Goal: Communication & Community: Answer question/provide support

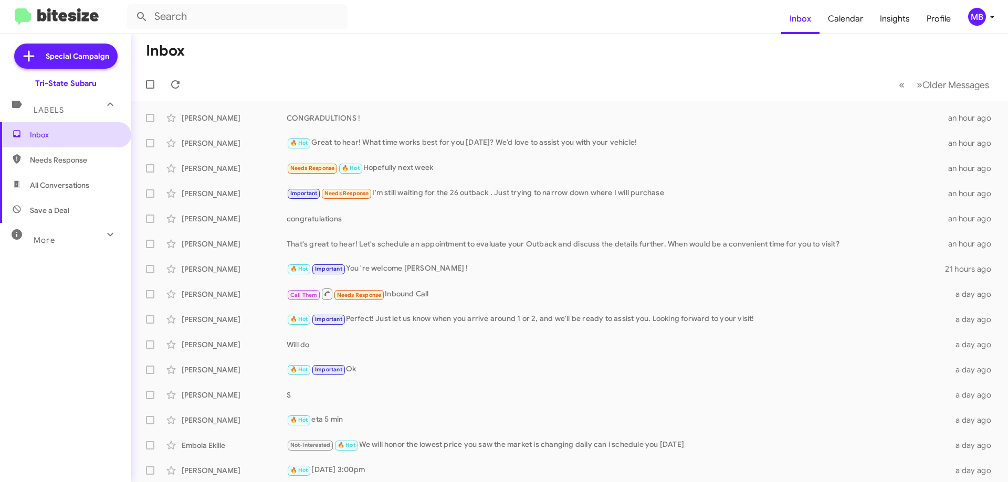
click at [105, 130] on span "Inbox" at bounding box center [74, 135] width 89 height 10
click at [96, 156] on span "Needs Response" at bounding box center [74, 160] width 89 height 10
type input "in:needs-response"
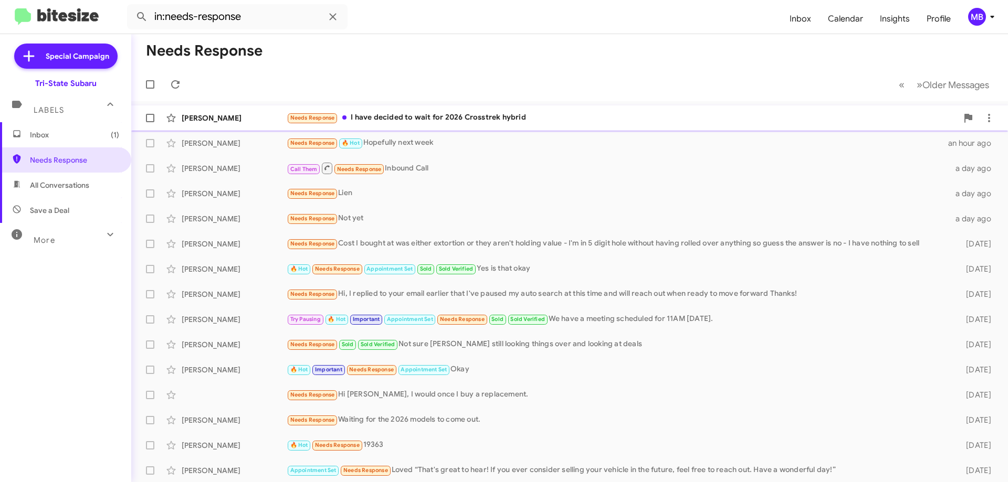
click at [345, 123] on div "Needs Response I have decided to wait for 2026 Crosstrek hybrid" at bounding box center [622, 118] width 671 height 12
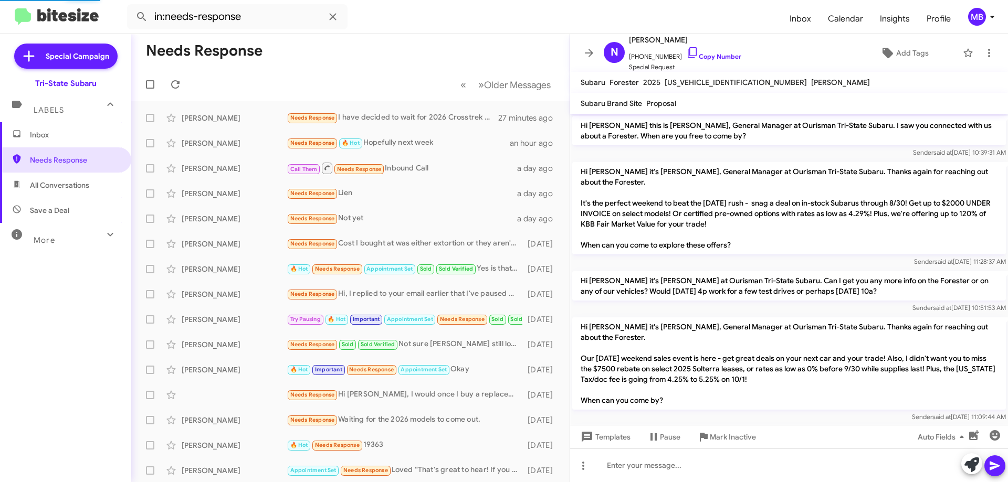
scroll to position [160, 0]
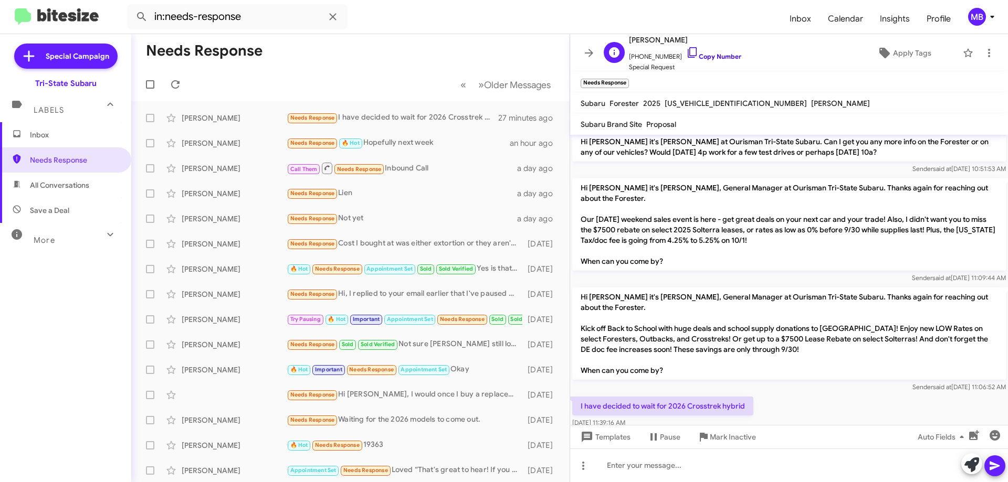
click at [728, 54] on link "Copy Number" at bounding box center [713, 56] width 55 height 8
drag, startPoint x: 743, startPoint y: 410, endPoint x: 597, endPoint y: 407, distance: 145.9
copy body "have decided to wait for 2026 Crosstrek hybrid [DATE] 11:39:16 AM Templates Pau…"
click at [44, 134] on span "Inbox" at bounding box center [74, 135] width 89 height 10
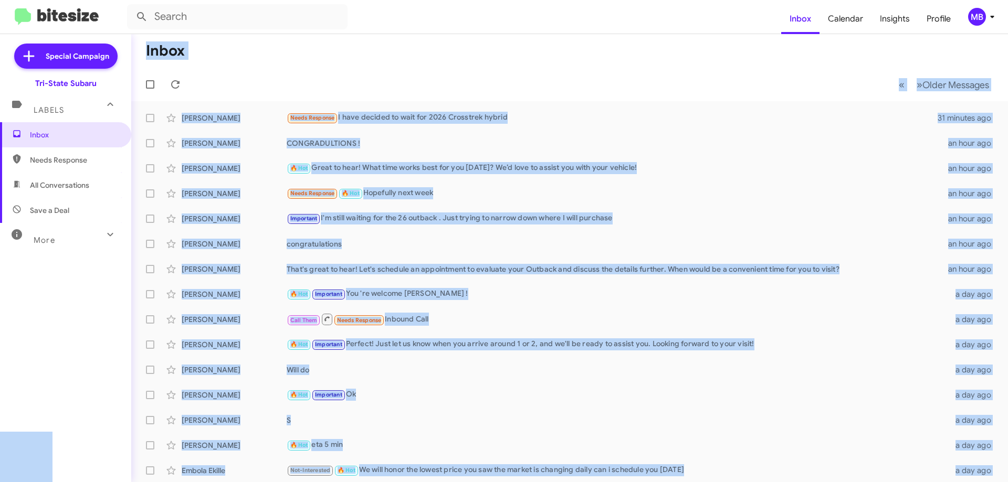
click at [78, 162] on span "Needs Response" at bounding box center [74, 160] width 89 height 10
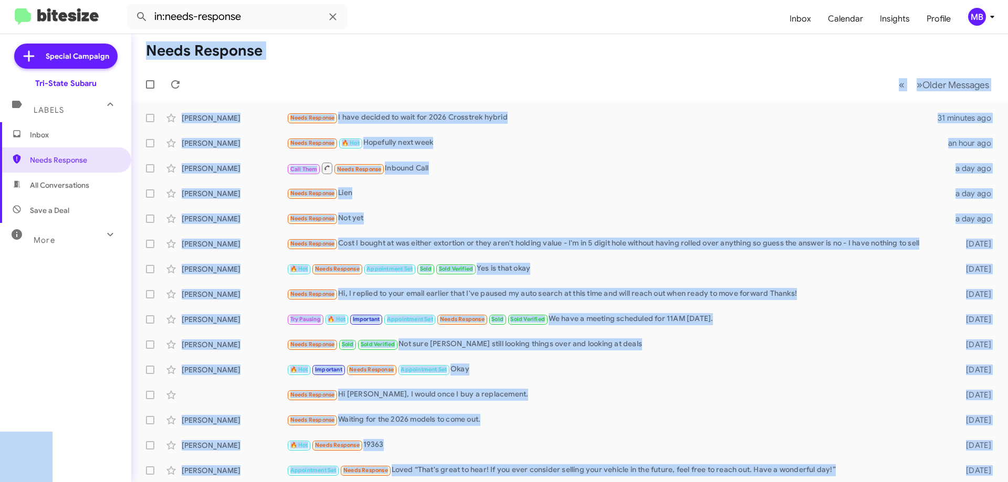
click at [77, 182] on span "All Conversations" at bounding box center [59, 185] width 59 height 10
type input "in:all-conversations"
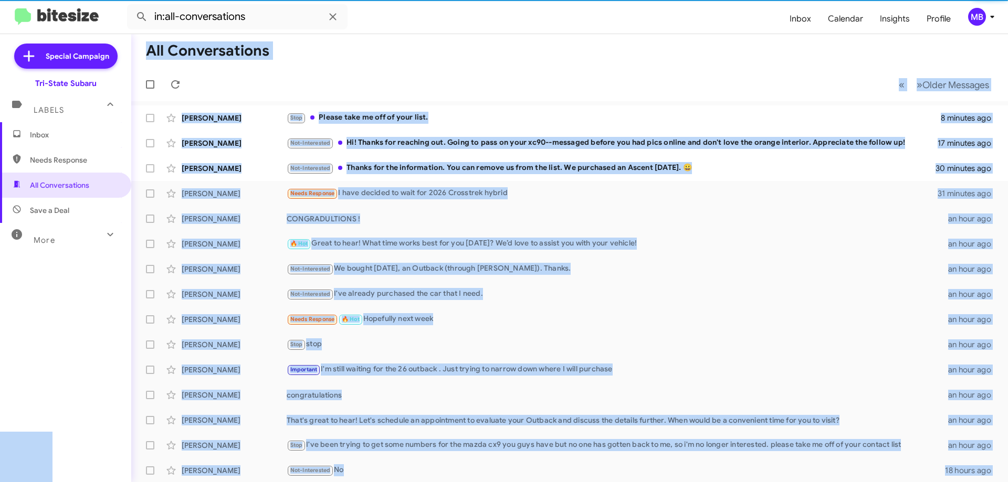
click at [255, 99] on mat-toolbar-row "« Previous » Next Older Messages" at bounding box center [569, 85] width 876 height 34
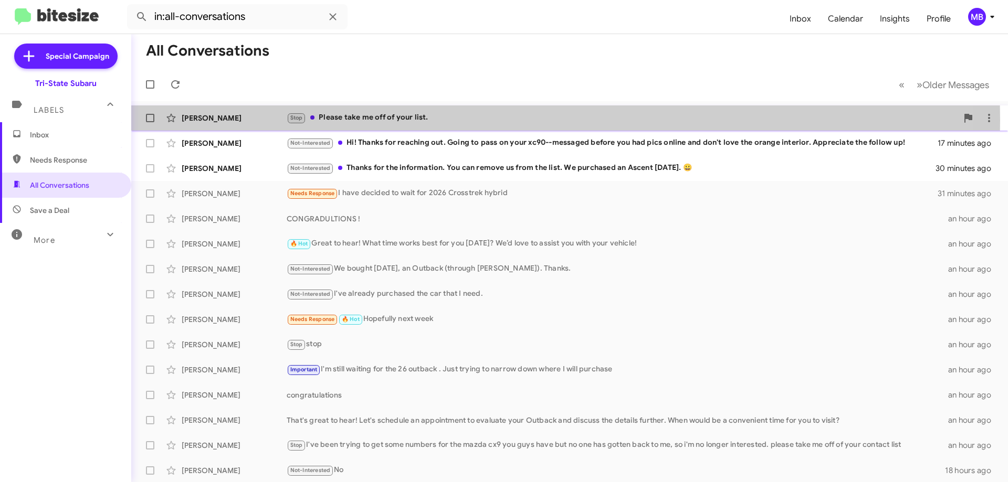
click at [253, 120] on div "[PERSON_NAME]" at bounding box center [234, 118] width 105 height 10
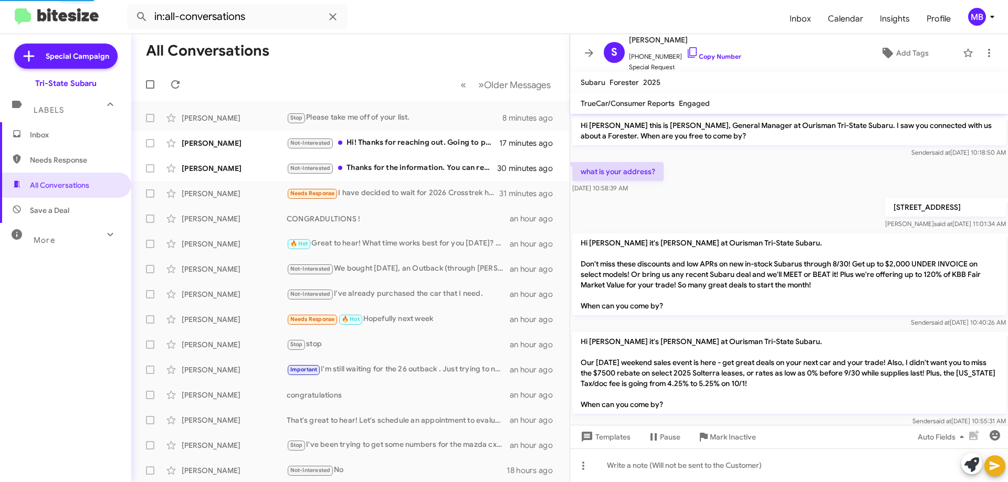
scroll to position [114, 0]
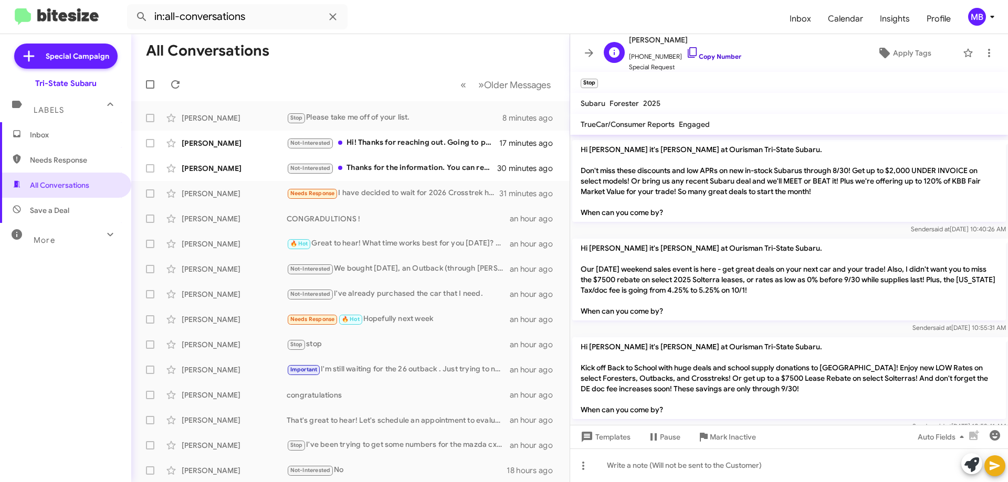
click at [710, 58] on link "Copy Number" at bounding box center [713, 56] width 55 height 8
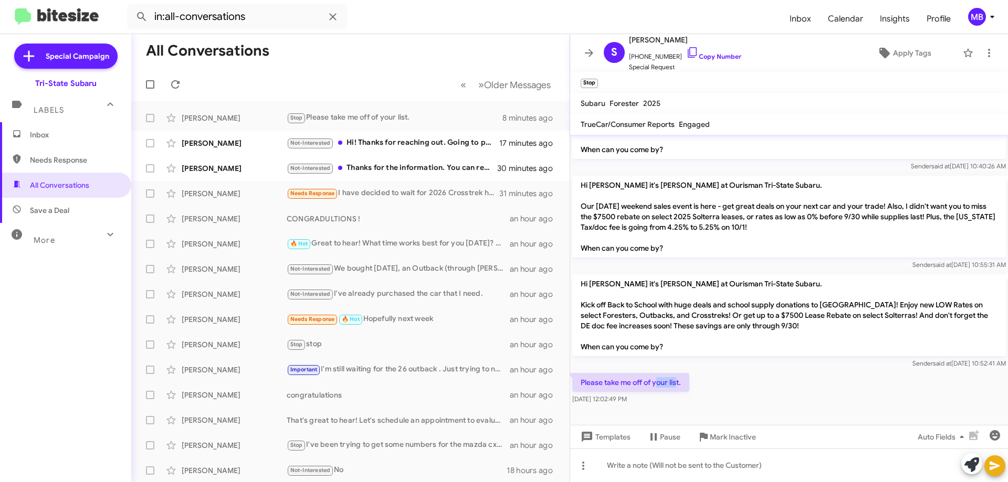
drag, startPoint x: 678, startPoint y: 383, endPoint x: 661, endPoint y: 383, distance: 16.8
click at [657, 382] on p "Please take me off of your list." at bounding box center [630, 382] width 117 height 19
drag, startPoint x: 660, startPoint y: 402, endPoint x: 583, endPoint y: 378, distance: 81.2
click at [583, 378] on div "Please take me off of your list. [DATE] 12:02:49 PM" at bounding box center [630, 388] width 117 height 31
copy div "Please take me off of your list. [DATE] 12:02:49 PM"
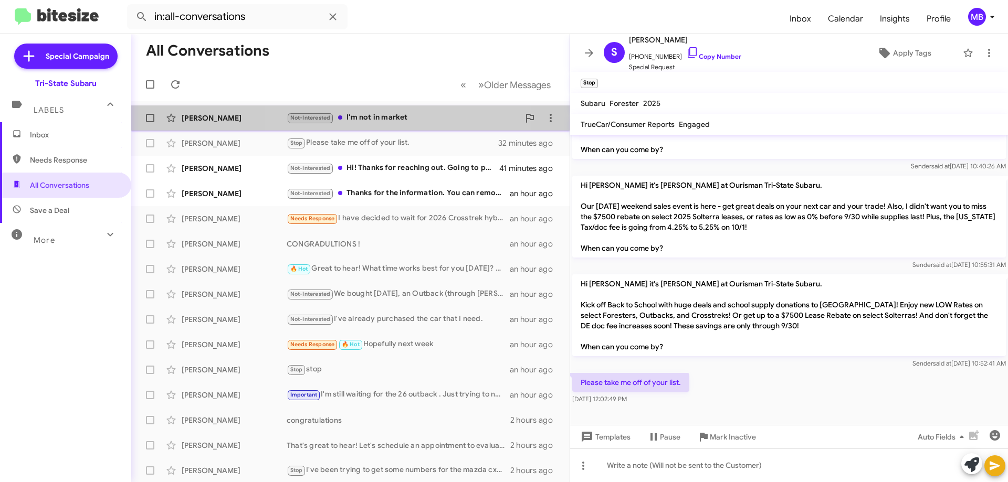
click at [384, 120] on div "Not-Interested I'm not in market" at bounding box center [403, 118] width 232 height 12
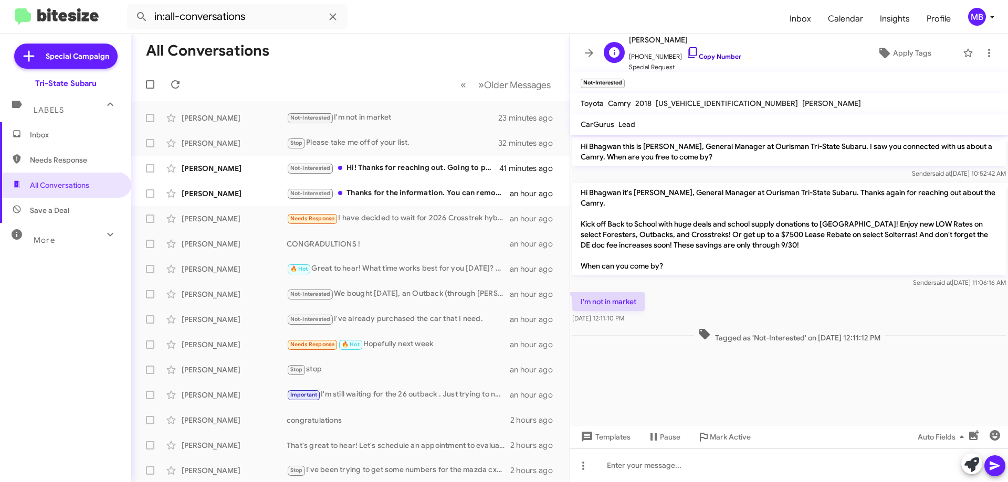
click at [713, 52] on link "Copy Number" at bounding box center [713, 56] width 55 height 8
click at [447, 169] on div "Not-Interested Hi! Thanks for reaching out. Going to pass on your xc90--message…" at bounding box center [403, 168] width 232 height 12
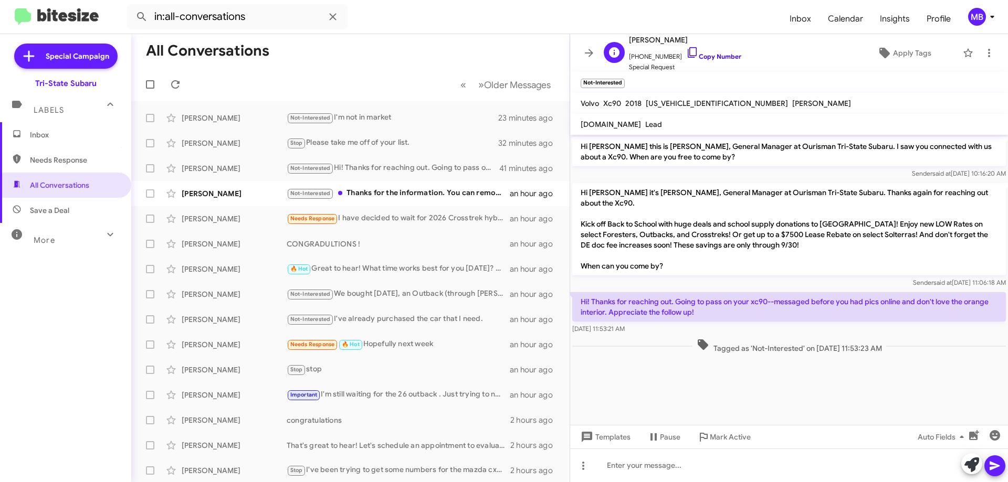
click at [709, 55] on link "Copy Number" at bounding box center [713, 56] width 55 height 8
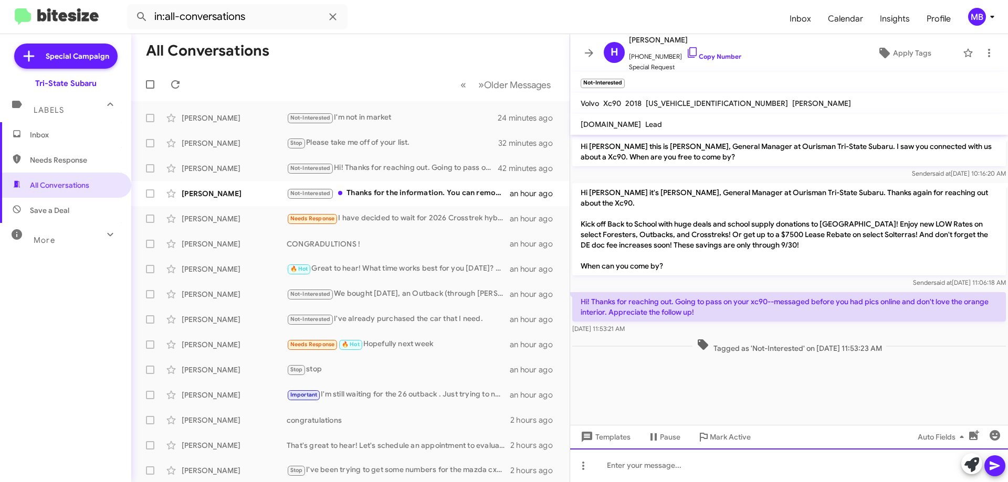
click at [647, 463] on div at bounding box center [789, 466] width 438 height 34
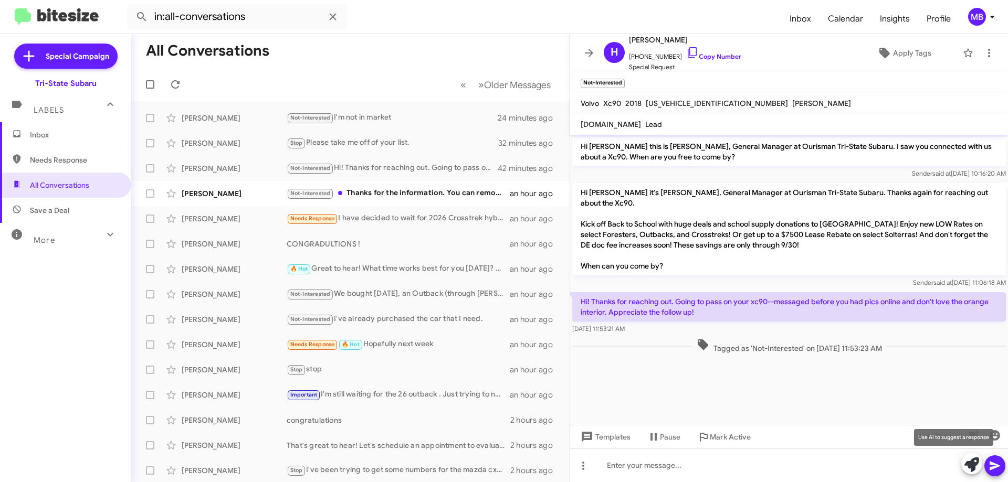
click at [973, 464] on icon at bounding box center [971, 465] width 15 height 15
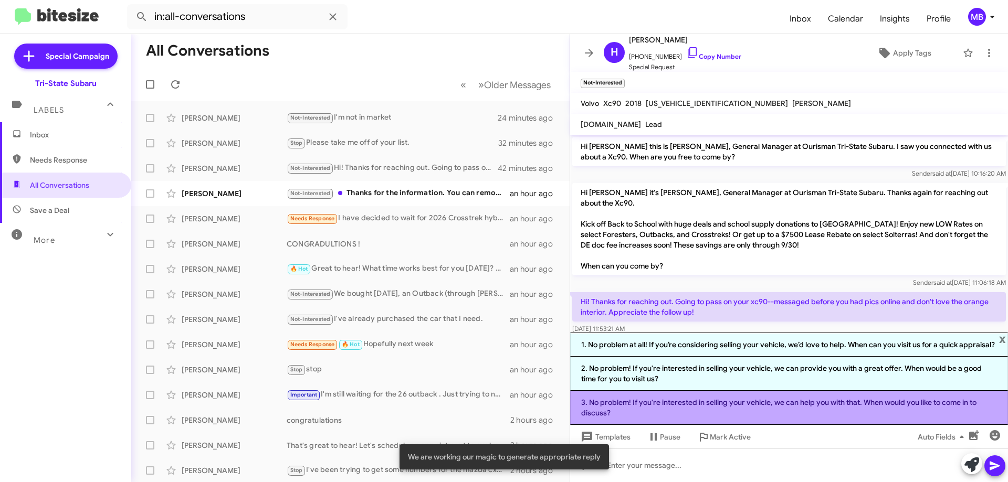
click at [792, 408] on li "3. No problem! If you're interested in selling your vehicle, we can help you wi…" at bounding box center [789, 408] width 438 height 34
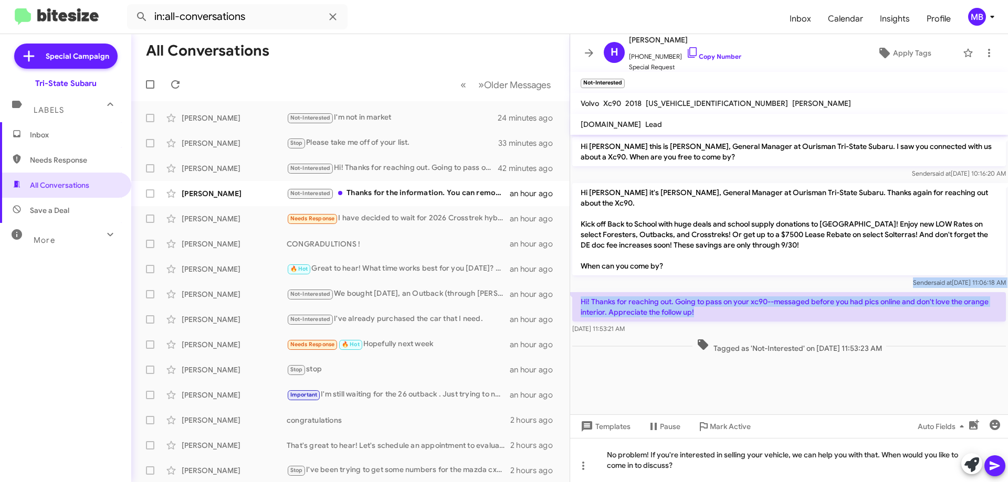
drag, startPoint x: 696, startPoint y: 300, endPoint x: 578, endPoint y: 275, distance: 120.1
click at [578, 275] on div "Hi [PERSON_NAME] this is [PERSON_NAME], General Manager at Ourisman Tri-State S…" at bounding box center [789, 245] width 438 height 221
copy div "Sender said at [DATE] 11:06:18 AM Hi! Thanks for reaching out. Going to pass on…"
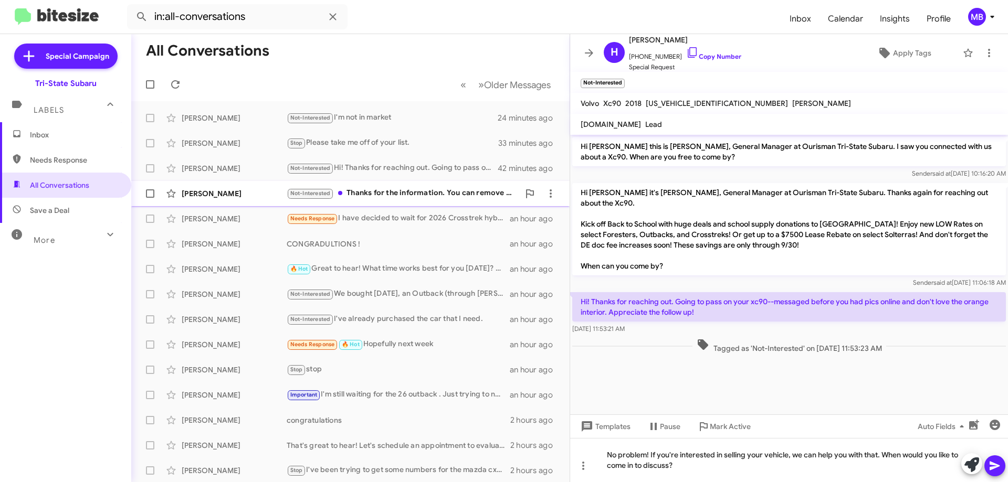
click at [404, 192] on div "Not-Interested Thanks for the information. You can remove us from the list. We …" at bounding box center [403, 193] width 232 height 12
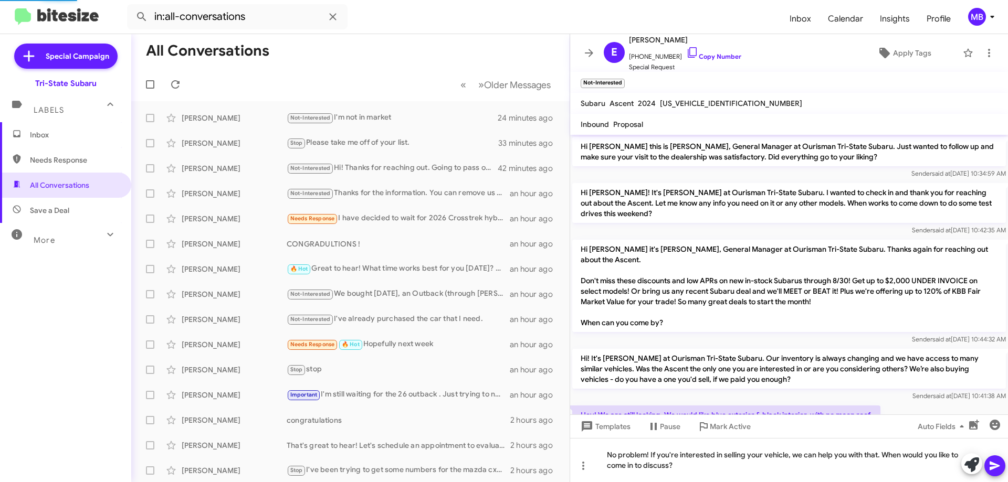
scroll to position [398, 0]
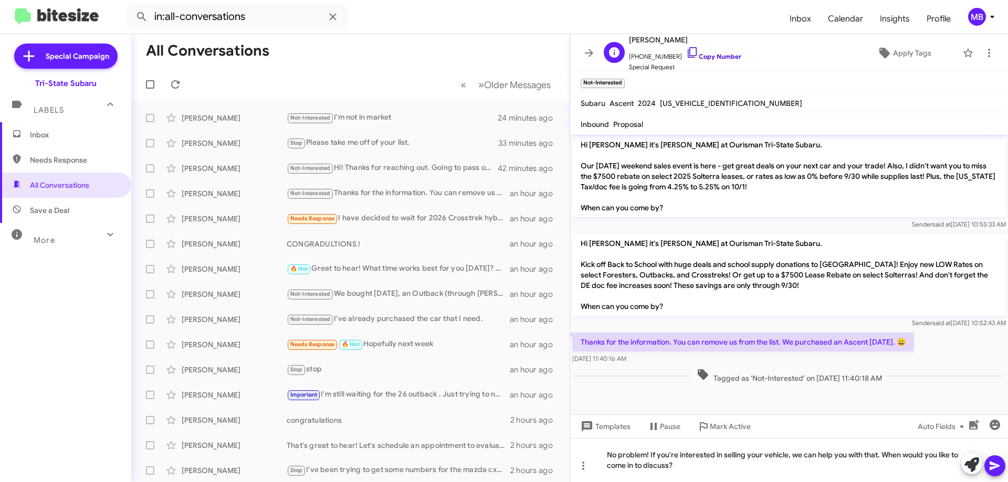
click at [720, 54] on link "Copy Number" at bounding box center [713, 56] width 55 height 8
click at [718, 52] on link "Copy Number" at bounding box center [713, 56] width 55 height 8
click at [59, 133] on span "Inbox" at bounding box center [74, 135] width 89 height 10
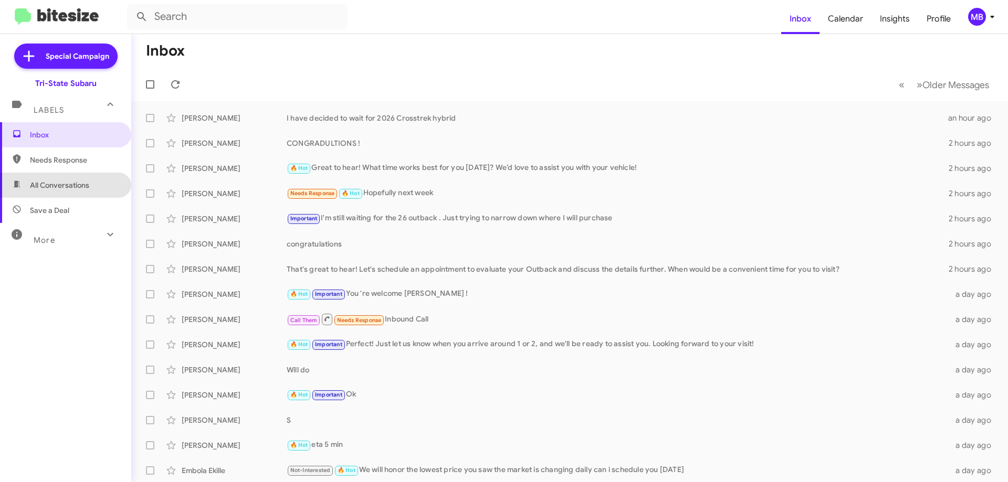
click at [94, 185] on span "All Conversations" at bounding box center [65, 185] width 131 height 25
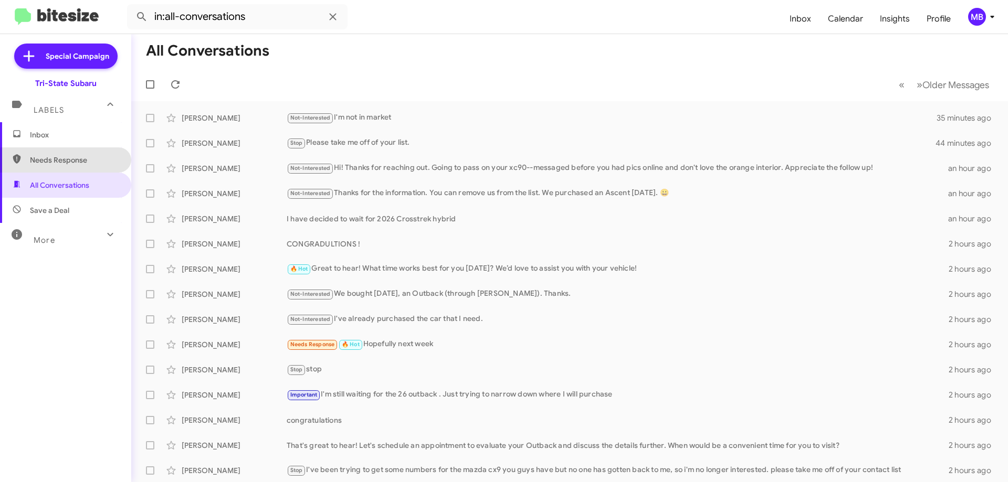
click at [88, 165] on span "Needs Response" at bounding box center [65, 159] width 131 height 25
type input "in:needs-response"
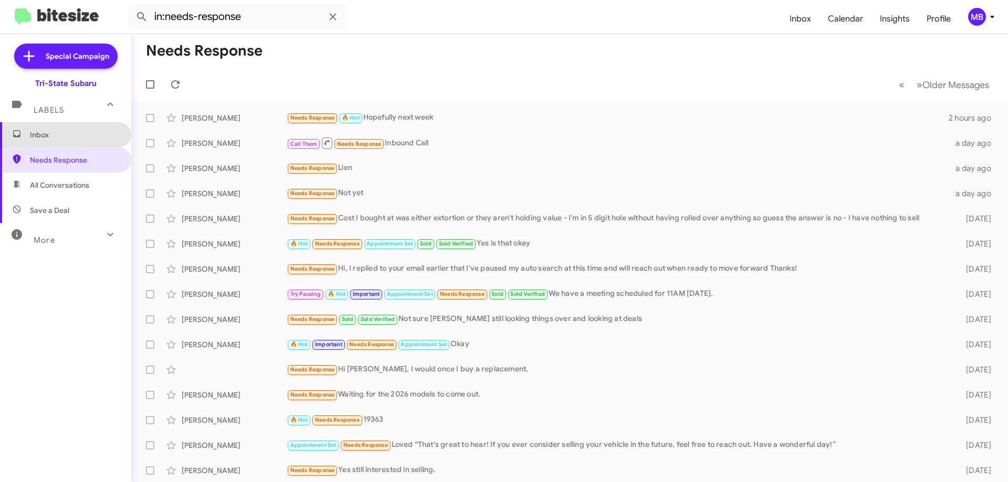
click at [93, 129] on span "Inbox" at bounding box center [65, 134] width 131 height 25
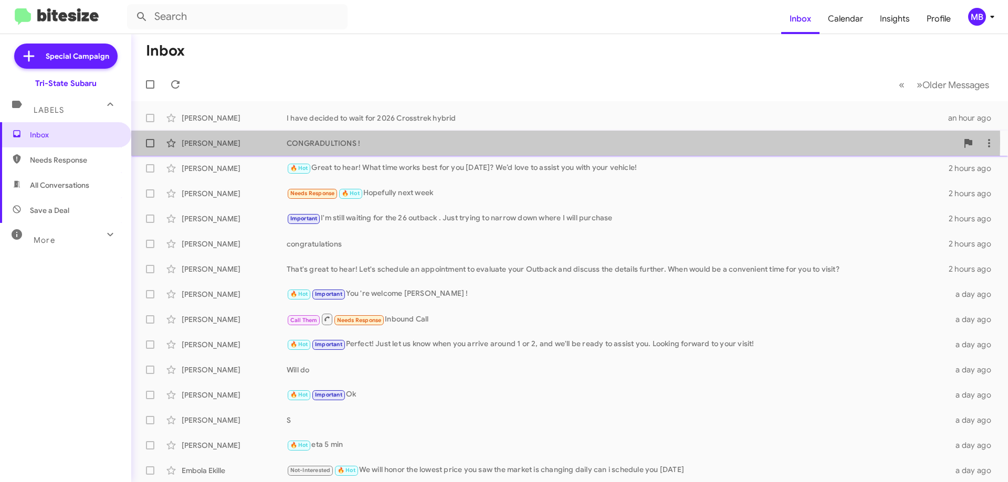
click at [308, 142] on div "CONGRADULTIONS !" at bounding box center [622, 143] width 671 height 10
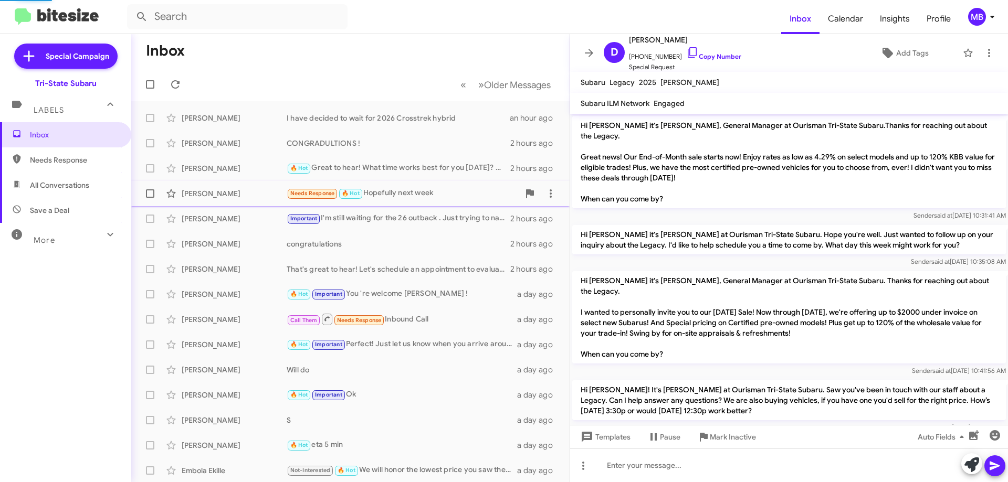
scroll to position [610, 0]
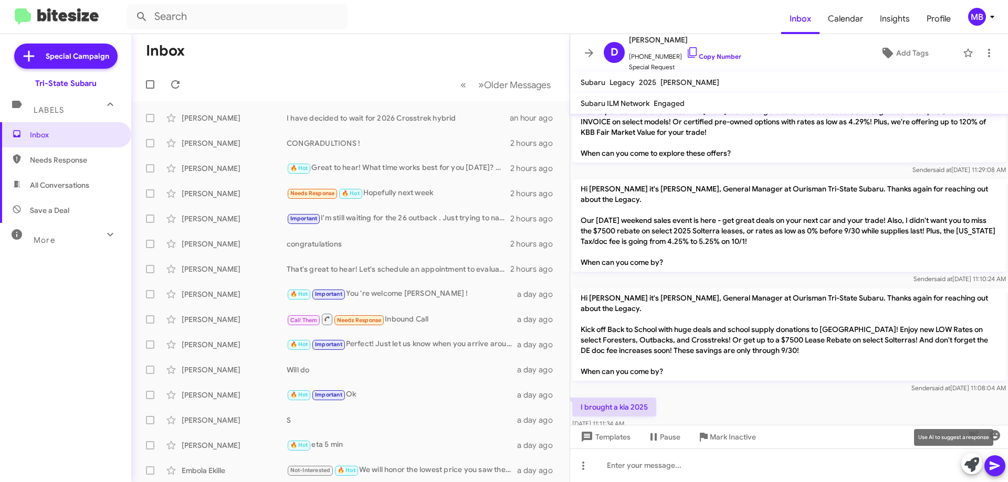
click at [974, 463] on icon at bounding box center [971, 465] width 15 height 15
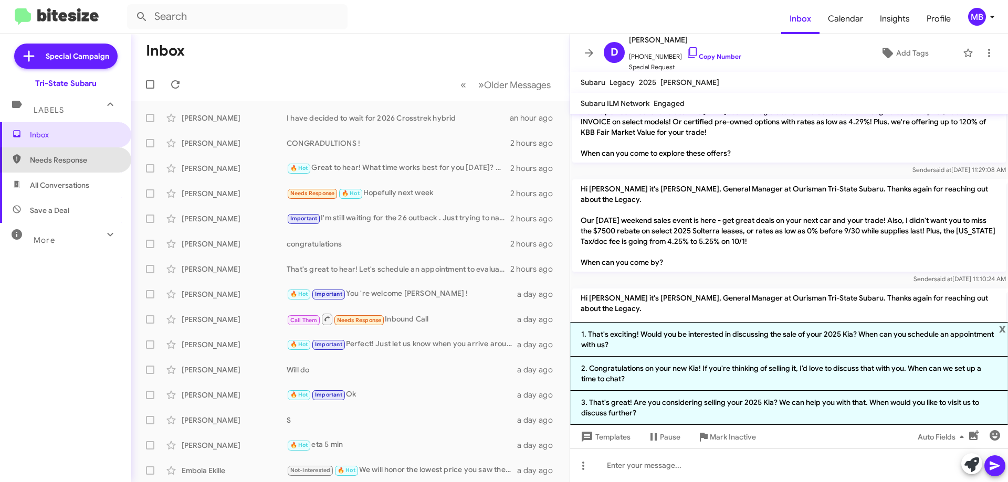
click at [72, 161] on span "Needs Response" at bounding box center [74, 160] width 89 height 10
type input "in:needs-response"
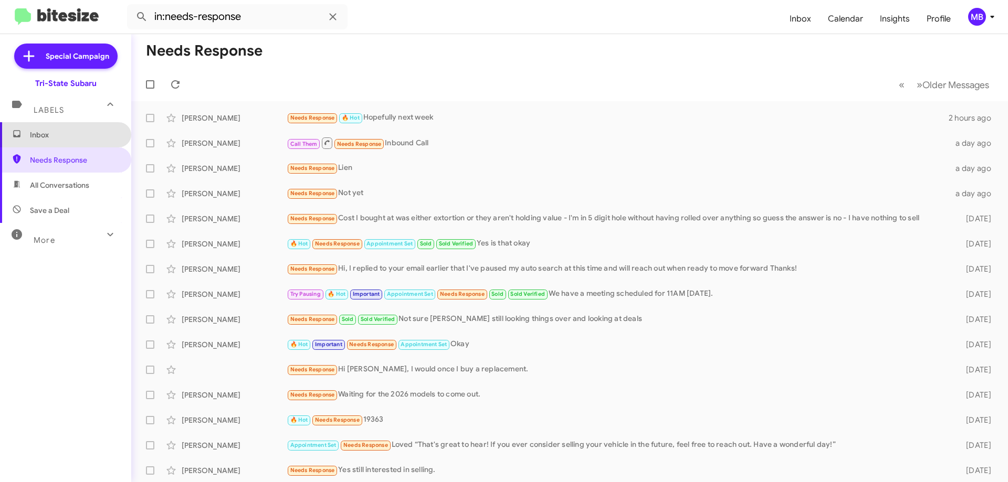
click at [81, 130] on span "Inbox" at bounding box center [74, 135] width 89 height 10
